Goal: Navigation & Orientation: Find specific page/section

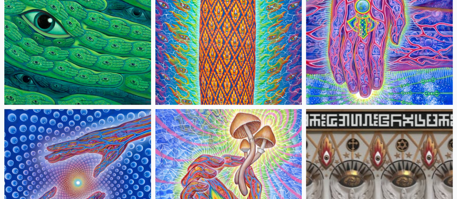
scroll to position [122, 0]
click at [167, 46] on img at bounding box center [228, 31] width 147 height 147
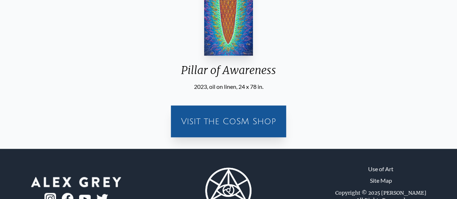
scroll to position [206, 0]
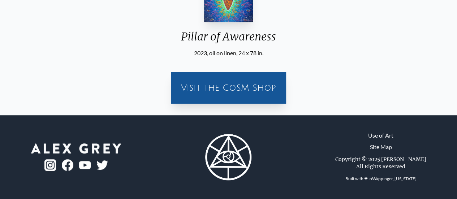
click at [251, 95] on div "Visit the CoSM Shop" at bounding box center [228, 87] width 107 height 23
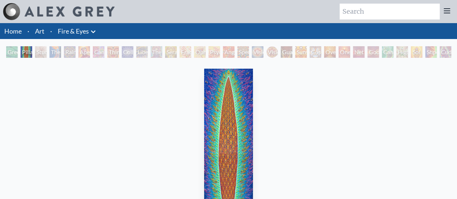
click at [14, 33] on link "Home" at bounding box center [12, 31] width 17 height 8
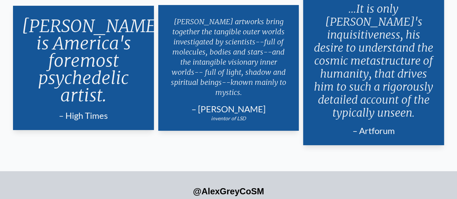
scroll to position [1265, 0]
